Goal: Navigation & Orientation: Go to known website

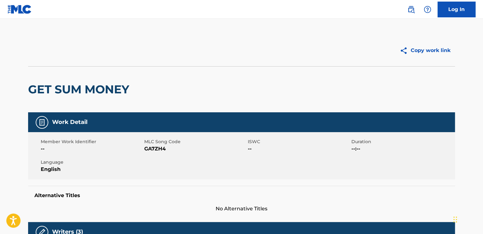
click at [459, 11] on link "Log In" at bounding box center [457, 10] width 38 height 16
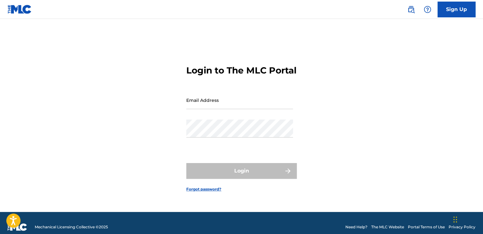
click at [250, 104] on input "Email Address" at bounding box center [239, 100] width 107 height 18
type input "[EMAIL_ADDRESS][DOMAIN_NAME]"
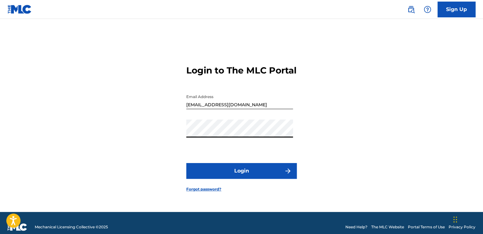
click at [249, 178] on button "Login" at bounding box center [241, 171] width 111 height 16
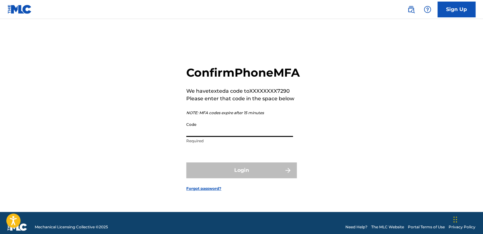
click at [262, 137] on input "Code" at bounding box center [239, 128] width 107 height 18
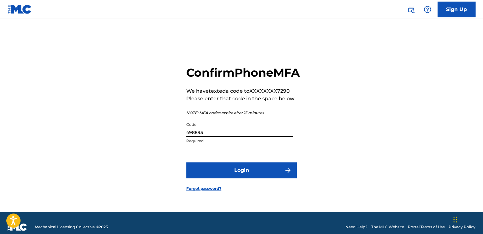
type input "498895"
click at [251, 174] on button "Login" at bounding box center [241, 171] width 111 height 16
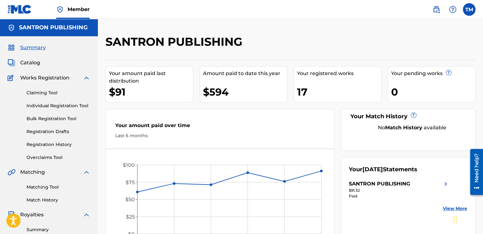
drag, startPoint x: 463, startPoint y: 0, endPoint x: 218, endPoint y: 6, distance: 244.9
drag, startPoint x: 218, startPoint y: 6, endPoint x: 417, endPoint y: 10, distance: 198.7
click at [417, 10] on nav "Member TM TM [PERSON_NAME] [EMAIL_ADDRESS][DOMAIN_NAME] Notification Preference…" at bounding box center [241, 9] width 483 height 19
drag, startPoint x: 427, startPoint y: 0, endPoint x: 390, endPoint y: 7, distance: 37.4
click at [390, 7] on nav "Member TM TM [PERSON_NAME] [EMAIL_ADDRESS][DOMAIN_NAME] Notification Preference…" at bounding box center [241, 9] width 483 height 19
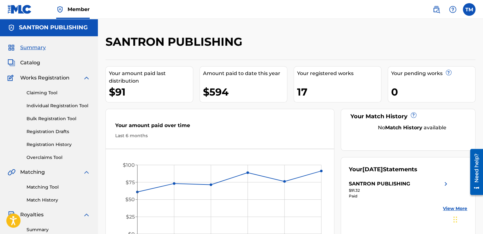
drag, startPoint x: 407, startPoint y: 0, endPoint x: 385, endPoint y: 10, distance: 24.6
click at [385, 10] on nav "Member TM TM [PERSON_NAME] [EMAIL_ADDRESS][DOMAIN_NAME] Notification Preference…" at bounding box center [241, 9] width 483 height 19
